Goal: Task Accomplishment & Management: Manage account settings

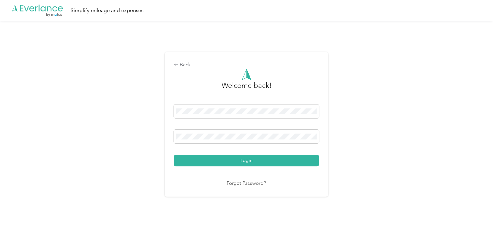
click at [254, 160] on button "Login" at bounding box center [246, 160] width 145 height 11
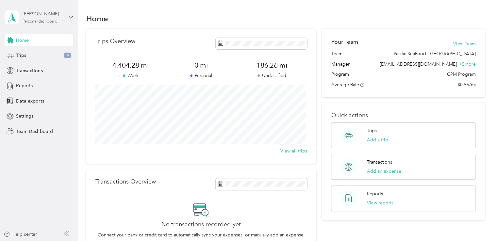
click at [45, 22] on div "Personal dashboard" at bounding box center [40, 22] width 35 height 4
click at [36, 51] on div "Team dashboard" at bounding box center [27, 53] width 35 height 7
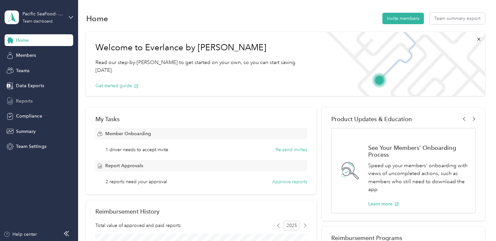
click at [26, 101] on span "Reports" at bounding box center [24, 101] width 17 height 7
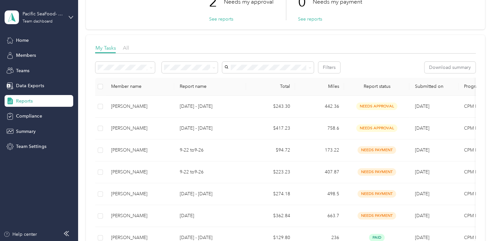
scroll to position [65, 0]
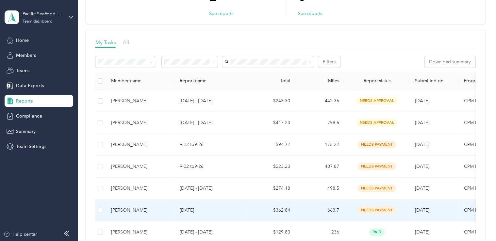
click at [146, 210] on div "[PERSON_NAME]" at bounding box center [140, 210] width 58 height 7
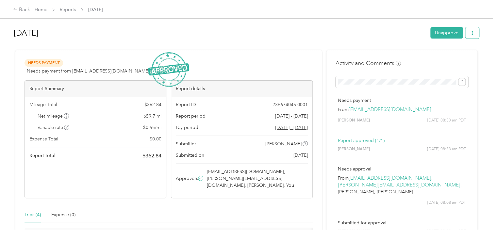
click at [474, 32] on button "button" at bounding box center [473, 32] width 14 height 11
click at [474, 33] on button "button" at bounding box center [473, 32] width 14 height 11
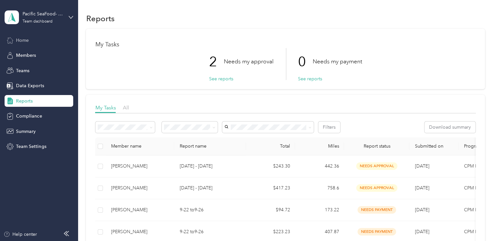
click at [25, 39] on span "Home" at bounding box center [22, 40] width 13 height 7
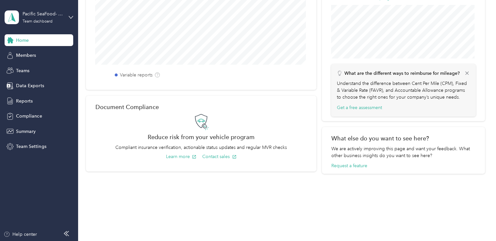
scroll to position [258, 0]
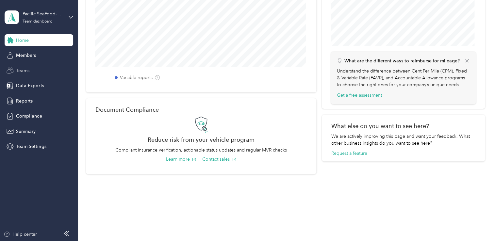
click at [23, 71] on span "Teams" at bounding box center [22, 70] width 13 height 7
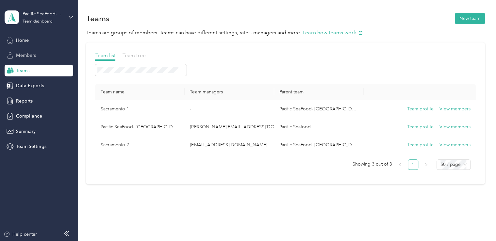
click at [22, 58] on span "Members" at bounding box center [26, 55] width 20 height 7
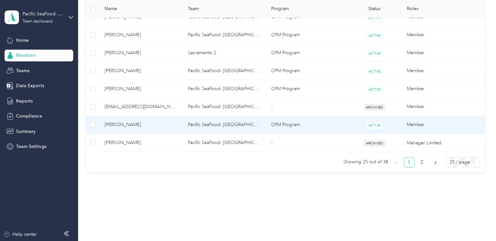
scroll to position [493, 0]
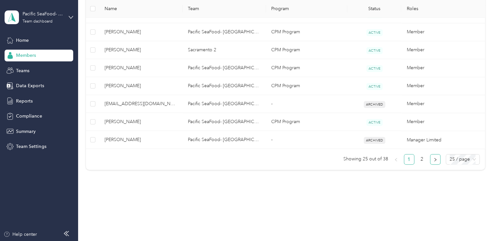
click at [434, 159] on icon "right" at bounding box center [436, 160] width 4 height 4
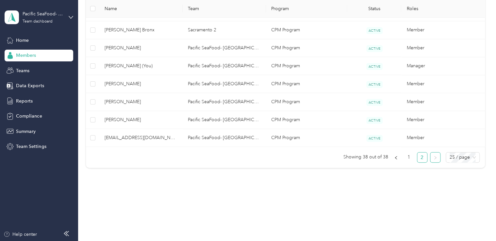
scroll to position [277, 0]
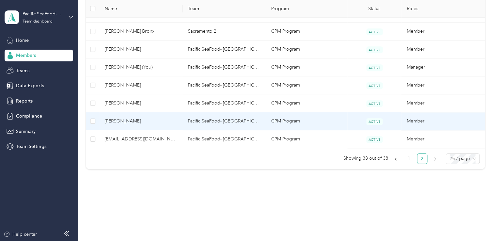
click at [117, 121] on span "[PERSON_NAME]" at bounding box center [141, 121] width 73 height 7
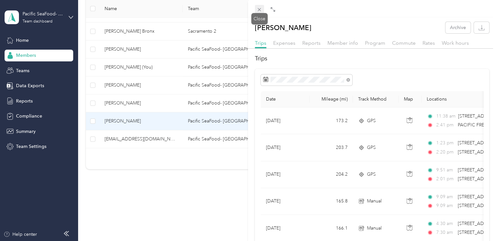
click at [258, 10] on icon at bounding box center [260, 10] width 6 height 6
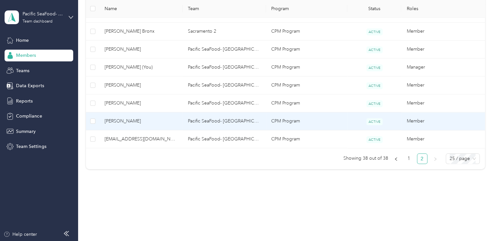
scroll to position [260, 0]
click at [148, 123] on span "[PERSON_NAME]" at bounding box center [141, 121] width 73 height 7
click at [230, 119] on td "Pacific SeaFood- [GEOGRAPHIC_DATA]" at bounding box center [224, 122] width 83 height 18
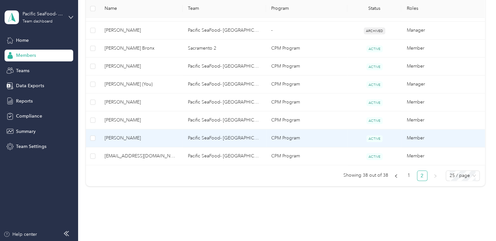
scroll to position [277, 0]
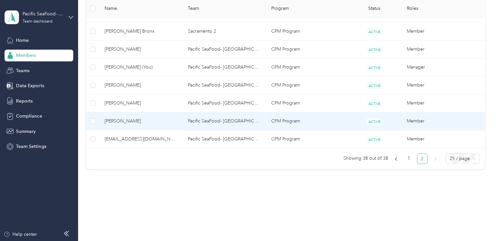
click at [134, 119] on span "[PERSON_NAME]" at bounding box center [141, 121] width 73 height 7
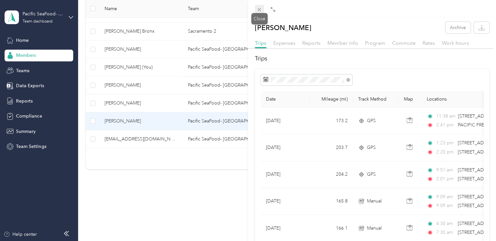
click at [258, 11] on icon at bounding box center [259, 9] width 3 height 3
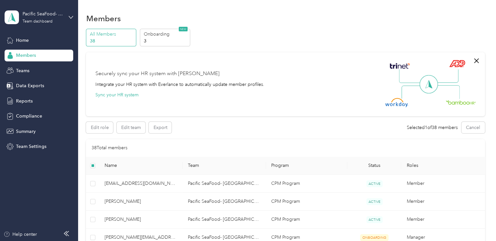
click at [220, 96] on div "Securely sync your HR system with Everlance Integrate your HR system with Everl…" at bounding box center [179, 84] width 169 height 28
click at [132, 129] on button "Edit team" at bounding box center [131, 127] width 29 height 11
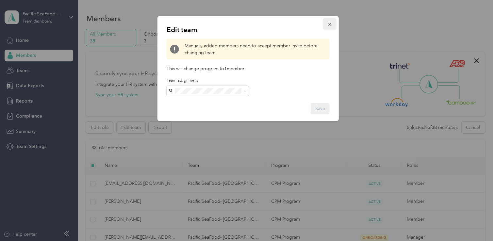
click at [331, 24] on icon "button" at bounding box center [330, 24] width 5 height 5
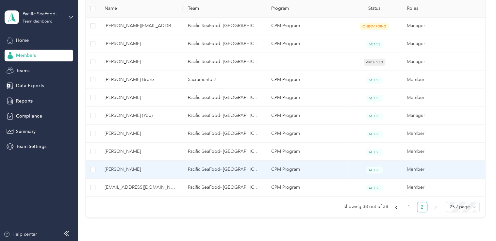
scroll to position [246, 0]
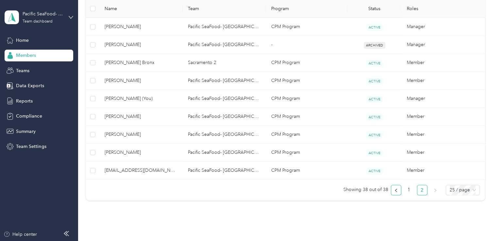
click at [394, 190] on icon "left" at bounding box center [396, 191] width 4 height 4
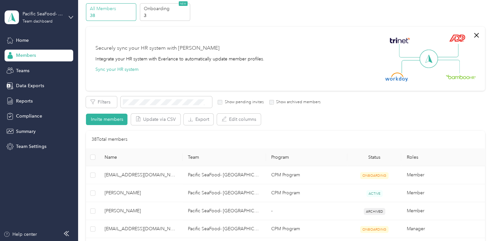
scroll to position [17, 0]
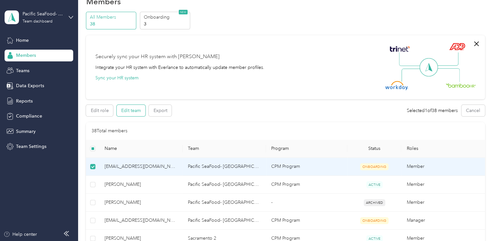
click at [132, 113] on button "Edit team" at bounding box center [131, 110] width 29 height 11
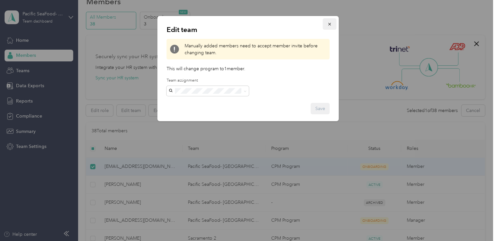
click at [328, 25] on icon "button" at bounding box center [330, 24] width 5 height 5
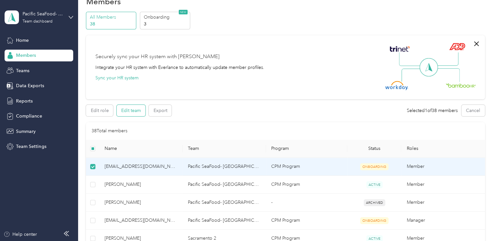
click at [135, 111] on button "Edit team" at bounding box center [131, 110] width 29 height 11
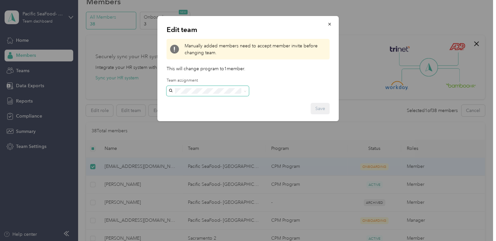
click at [212, 241] on div "Edit team Manually added members need to accept member invite before changing t…" at bounding box center [246, 241] width 493 height 0
click at [328, 26] on icon "button" at bounding box center [330, 24] width 5 height 5
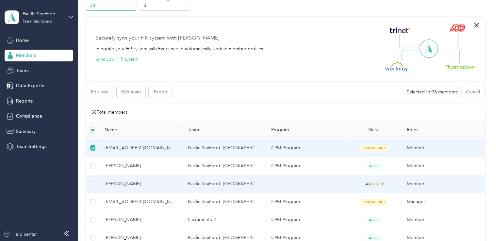
scroll to position [0, 0]
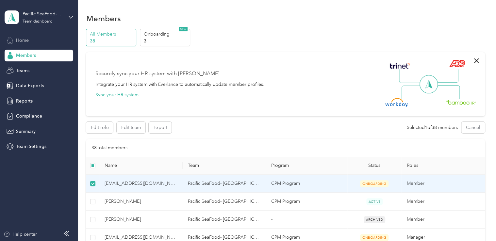
click at [22, 39] on span "Home" at bounding box center [22, 40] width 13 height 7
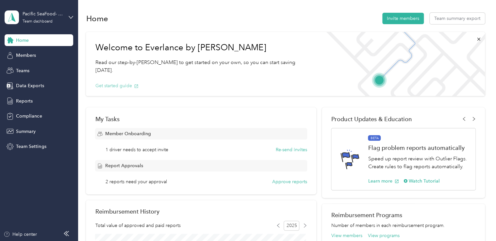
click at [112, 82] on button "Get started guide" at bounding box center [116, 85] width 43 height 7
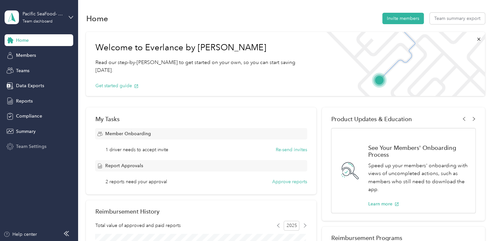
click at [34, 146] on span "Team Settings" at bounding box center [31, 146] width 30 height 7
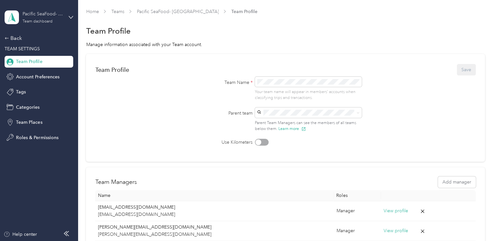
click at [38, 18] on div "Pacific SeaFood- Sacramento Team dashboard" at bounding box center [43, 16] width 41 height 13
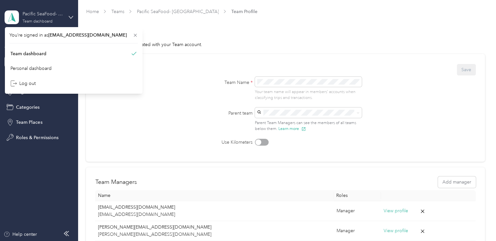
click at [39, 20] on div "Team dashboard" at bounding box center [38, 22] width 30 height 4
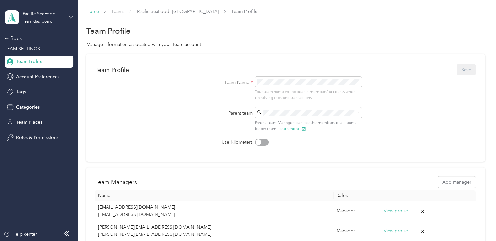
click at [93, 10] on link "Home" at bounding box center [92, 12] width 13 height 6
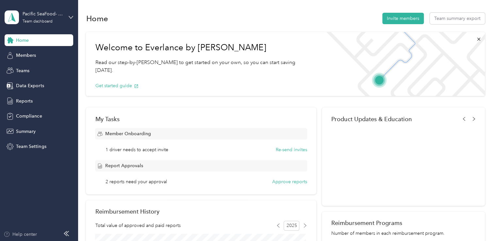
click at [20, 233] on div "Help center" at bounding box center [20, 234] width 33 height 7
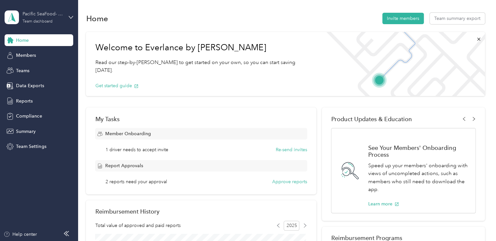
click at [34, 20] on div "Team dashboard" at bounding box center [38, 22] width 30 height 4
click at [29, 67] on div "Personal dashboard" at bounding box center [30, 68] width 41 height 7
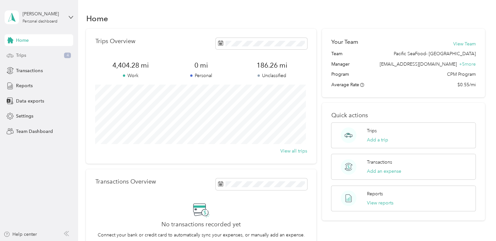
click at [24, 55] on span "Trips" at bounding box center [21, 55] width 10 height 7
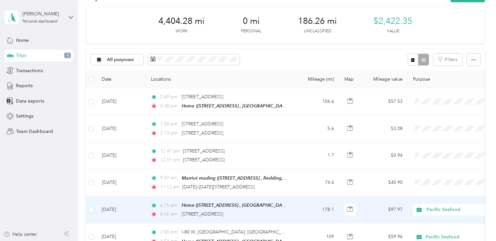
scroll to position [65, 0]
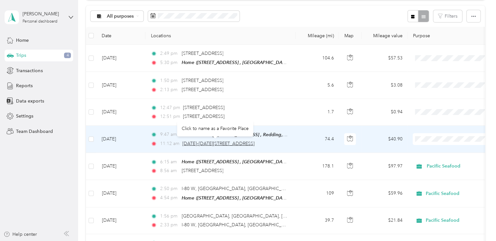
click at [229, 141] on span "1077–1083 E 20th St, Chico, CA" at bounding box center [218, 144] width 72 height 6
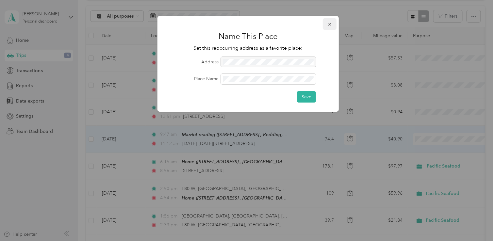
click at [330, 22] on icon "button" at bounding box center [330, 24] width 5 height 5
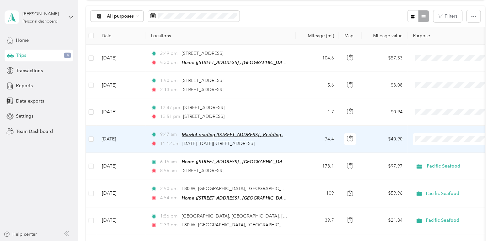
click at [258, 133] on span "Marriot reading (5164 Caterpillar Rd, Redding, CA, United States , Redding, CA)" at bounding box center [256, 135] width 149 height 6
click at [203, 119] on button "Edit Place" at bounding box center [202, 118] width 37 height 11
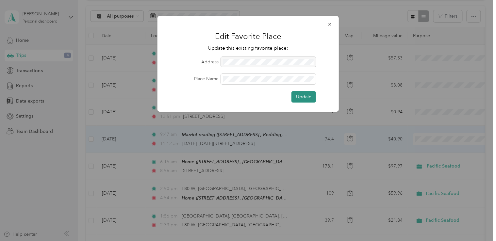
click at [311, 96] on button "Update" at bounding box center [304, 96] width 25 height 11
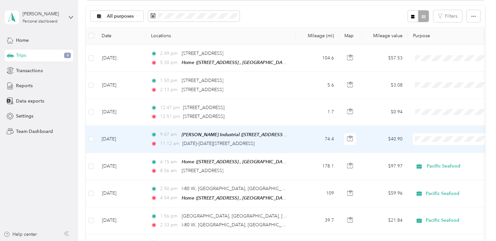
click at [435, 150] on span "Pacific Seafood" at bounding box center [459, 149] width 61 height 7
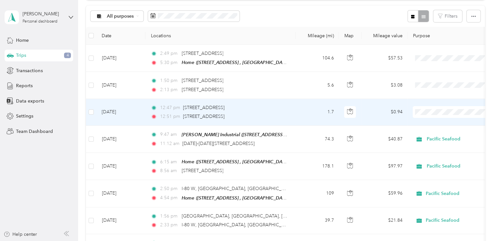
click at [434, 122] on span "Pacific Seafood" at bounding box center [459, 120] width 61 height 7
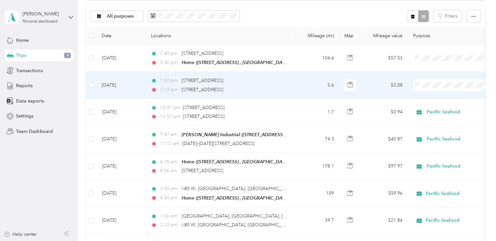
click at [434, 97] on li "Pacific Seafood" at bounding box center [453, 94] width 81 height 11
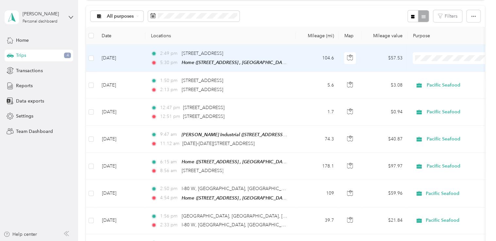
click at [439, 72] on li "Pacific Seafood" at bounding box center [453, 69] width 81 height 11
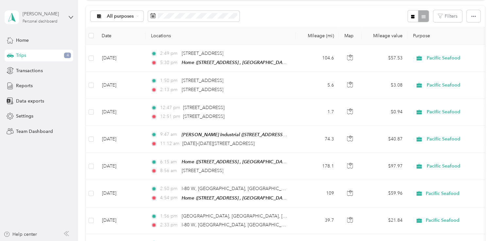
click at [42, 22] on div "Personal dashboard" at bounding box center [40, 22] width 35 height 4
click at [35, 55] on div "Team dashboard" at bounding box center [73, 50] width 129 height 11
